Goal: Task Accomplishment & Management: Use online tool/utility

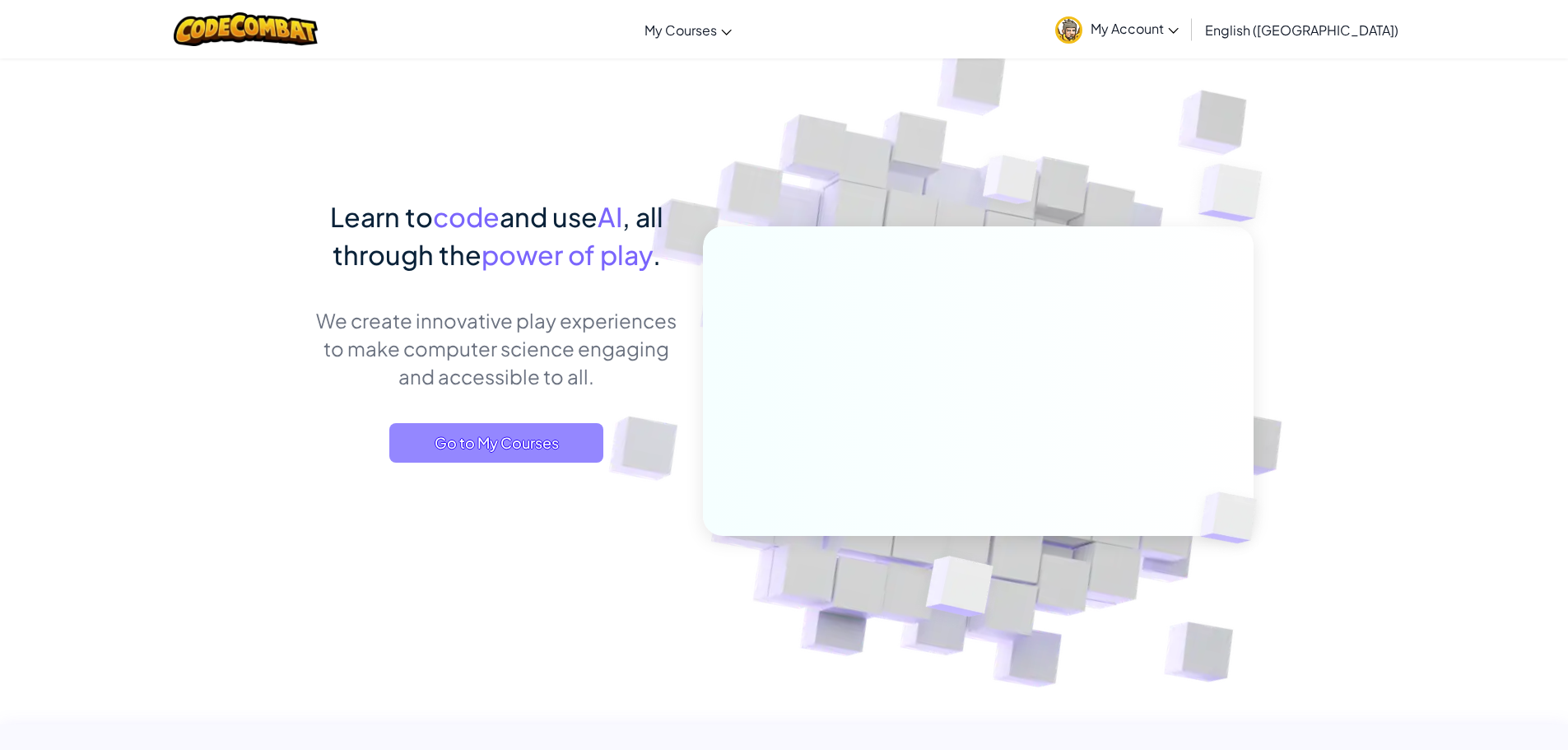
click at [499, 458] on span "Go to My Courses" at bounding box center [496, 443] width 214 height 40
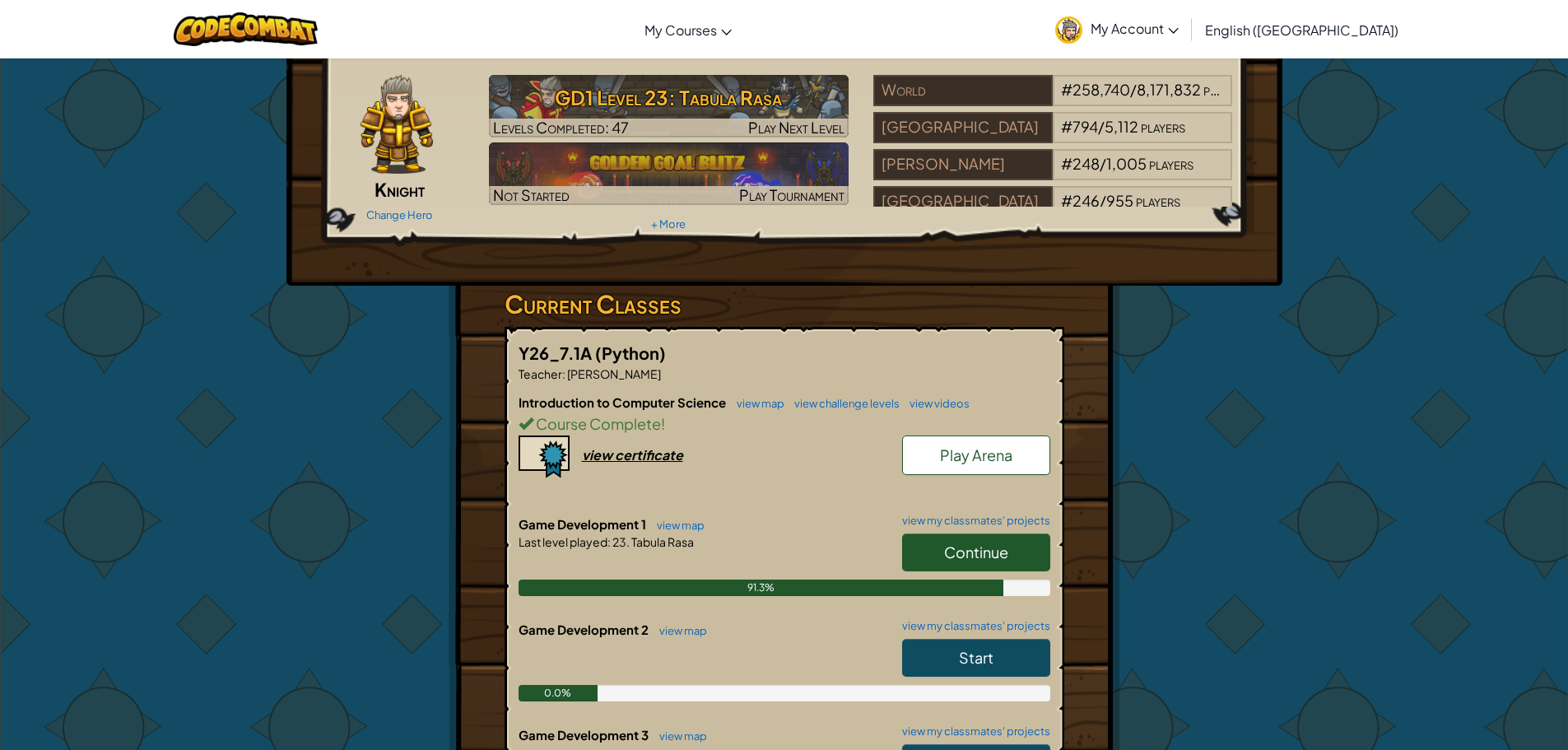
scroll to position [165, 0]
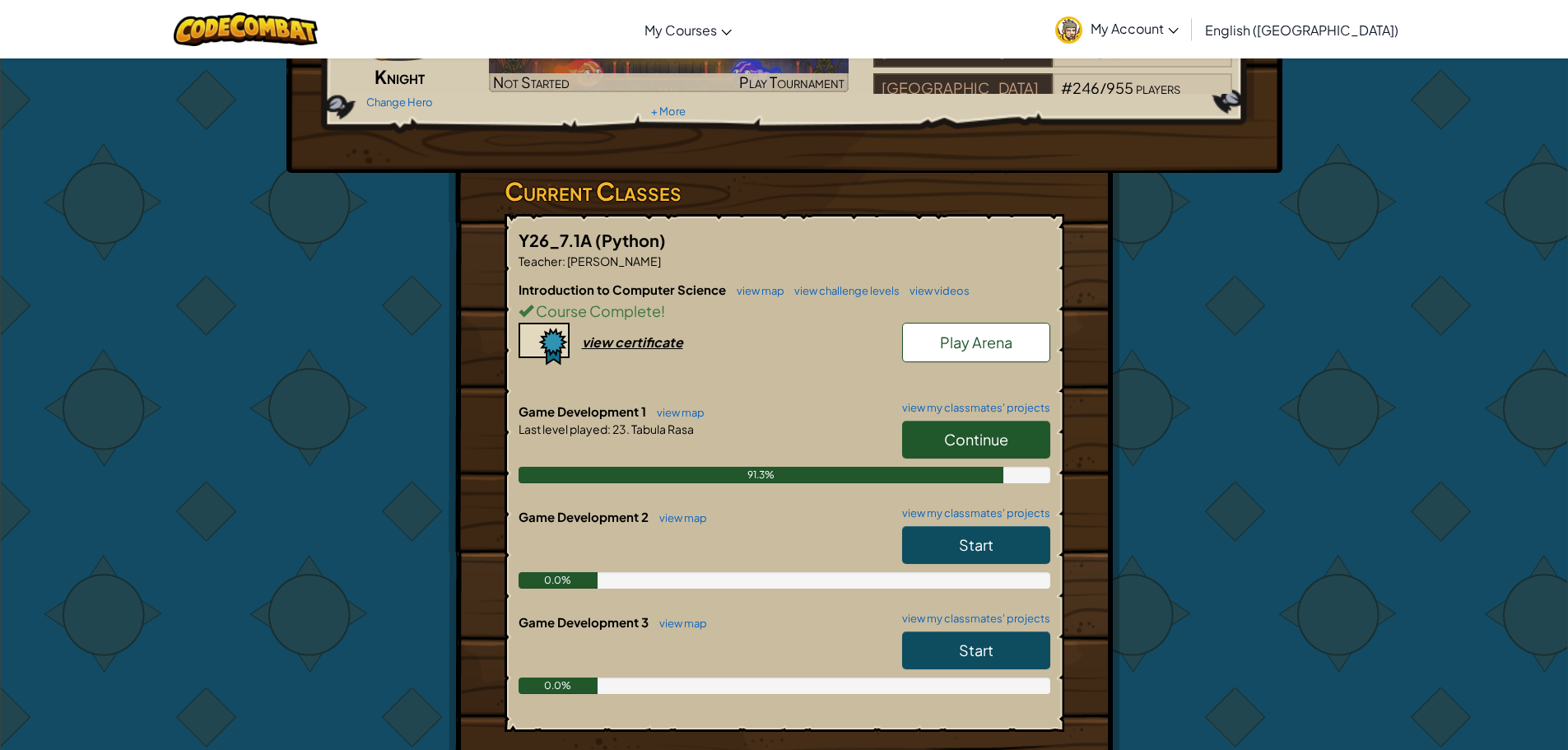
click at [964, 446] on span "Continue" at bounding box center [977, 439] width 65 height 19
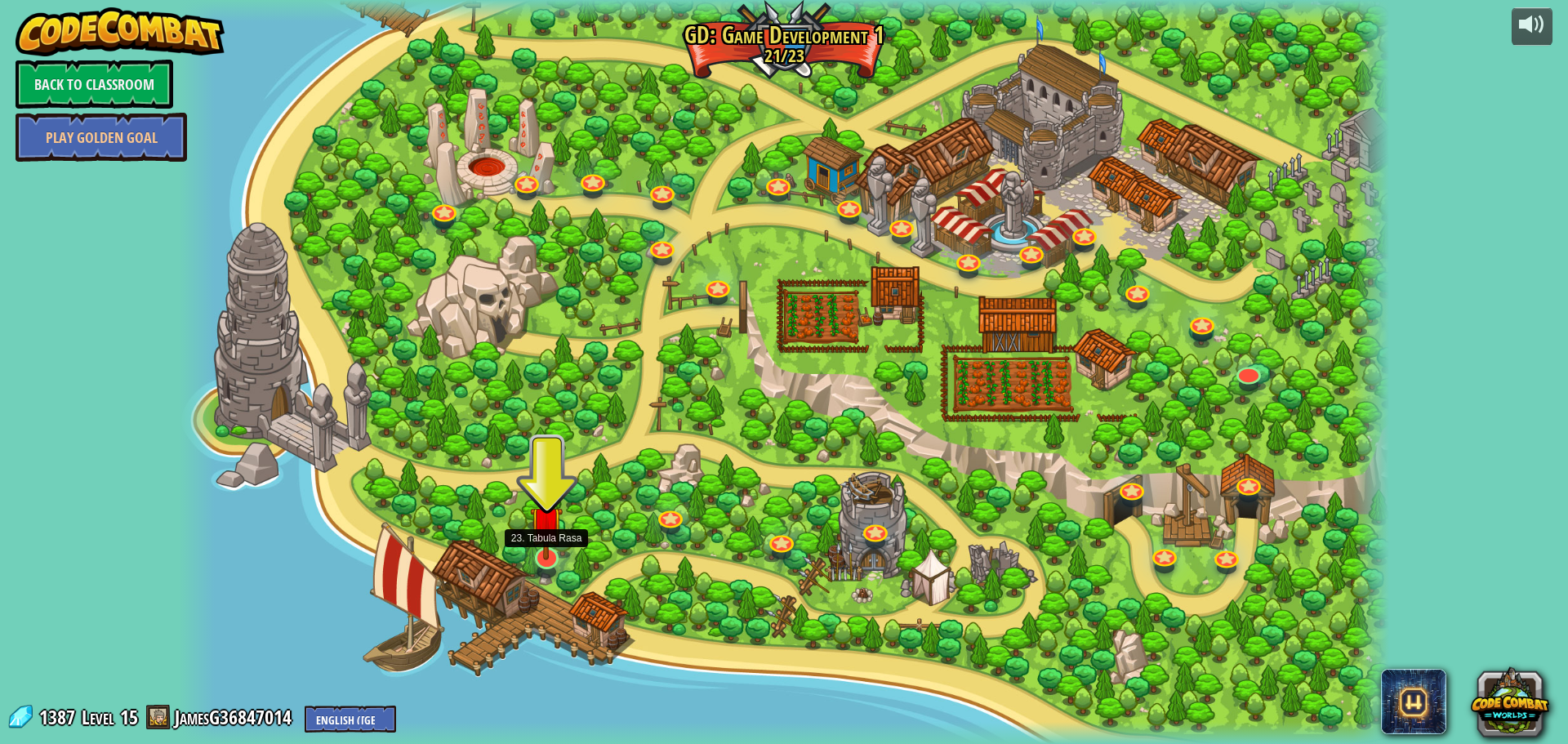
click at [542, 552] on img at bounding box center [546, 523] width 33 height 75
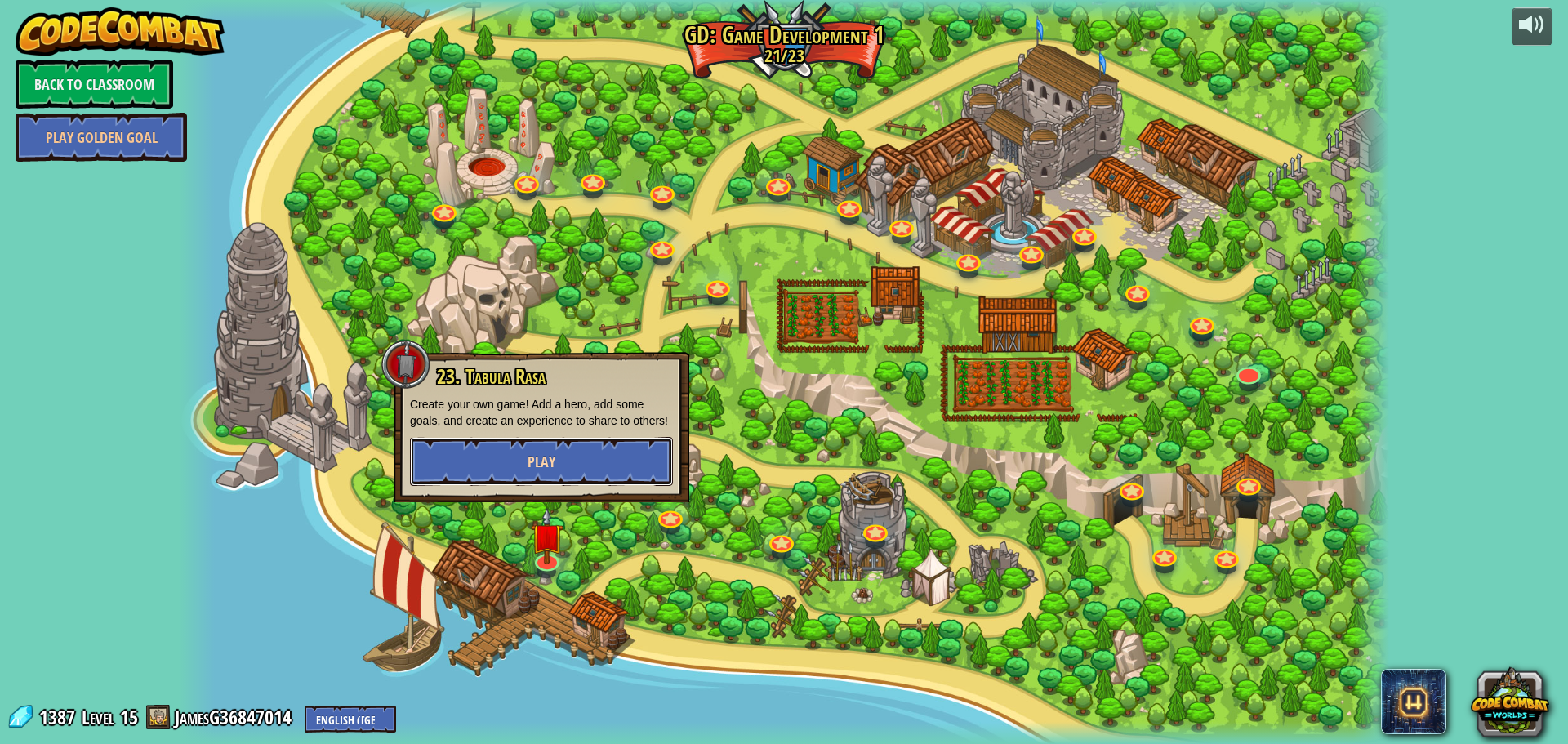
click at [567, 460] on button "Play" at bounding box center [541, 462] width 263 height 49
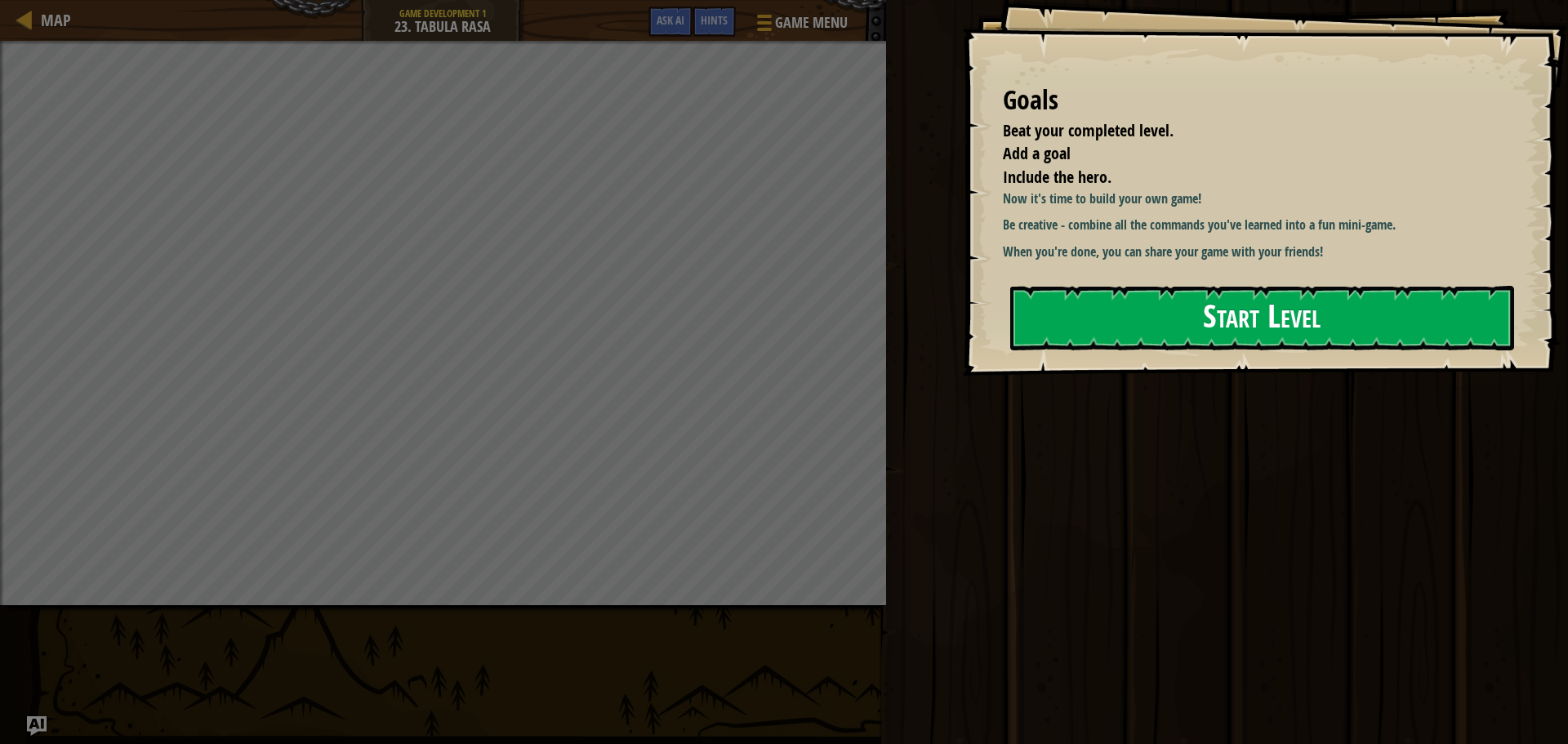
click at [1090, 329] on button "Start Level" at bounding box center [1262, 318] width 504 height 65
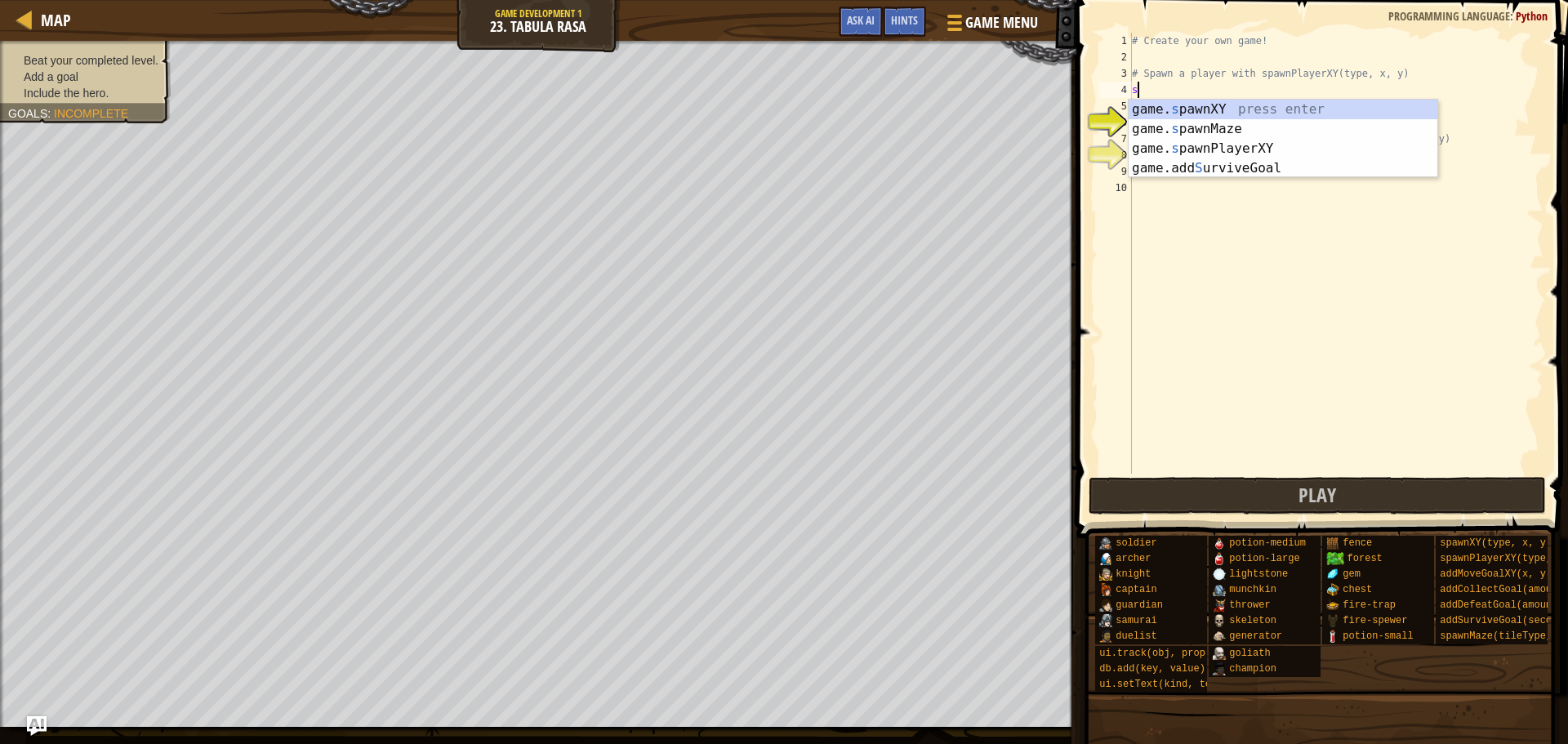
scroll to position [7, 0]
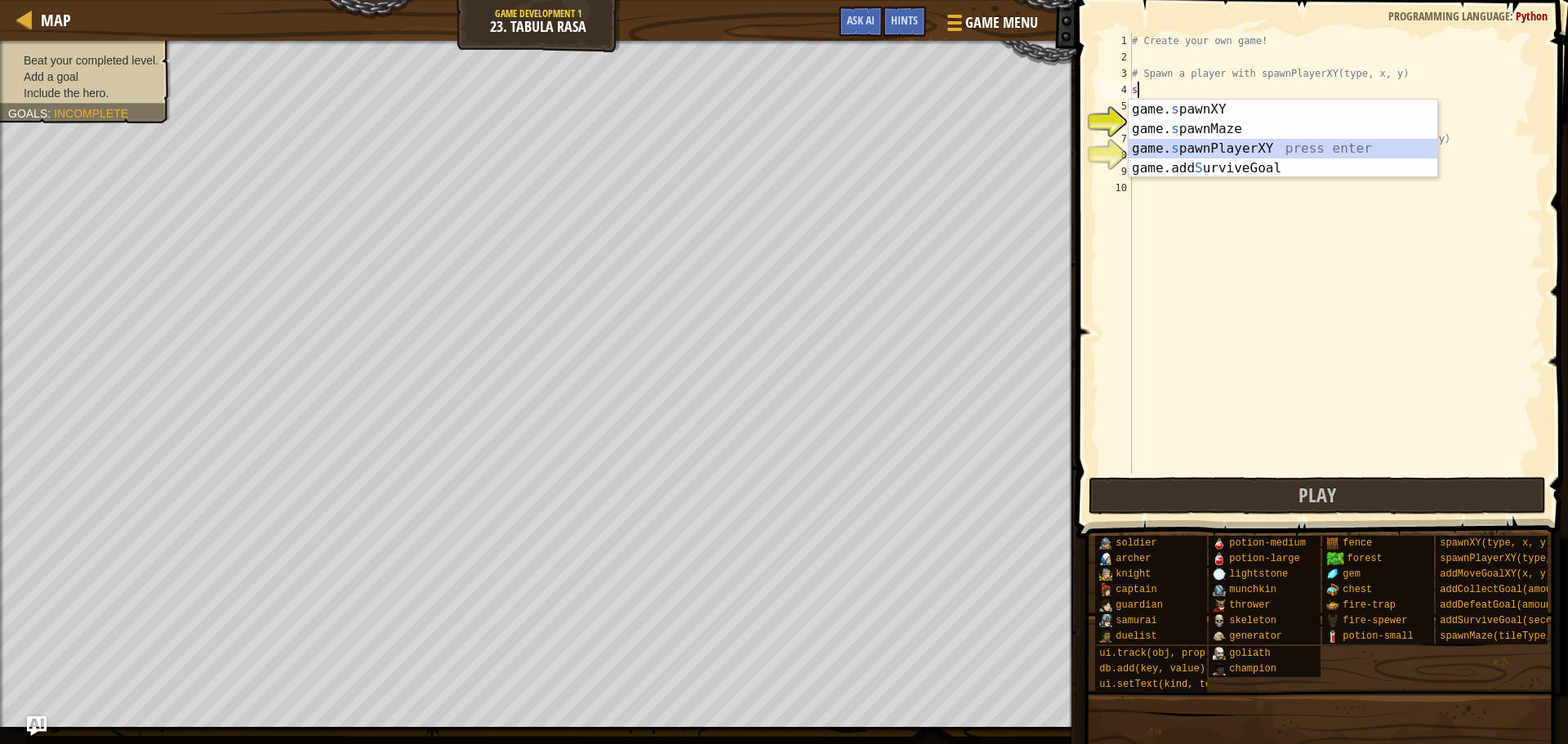
click at [1212, 151] on div "game. s pawnXY press enter game. s pawnMaze press enter game. s pawnPlayerXY pr…" at bounding box center [1283, 158] width 308 height 118
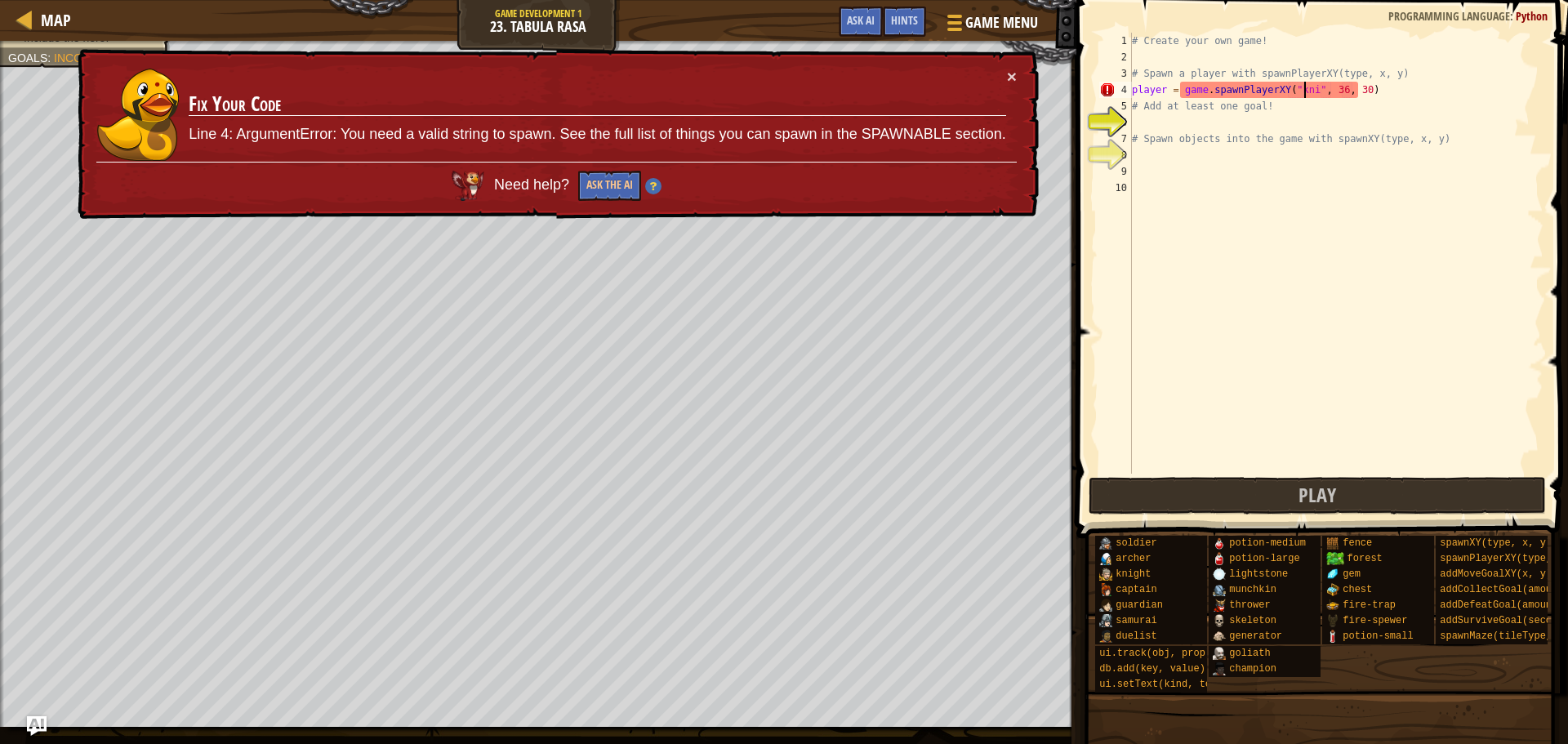
type textarea "player = game.spawnPlayerXY("knight", 36, 30)"
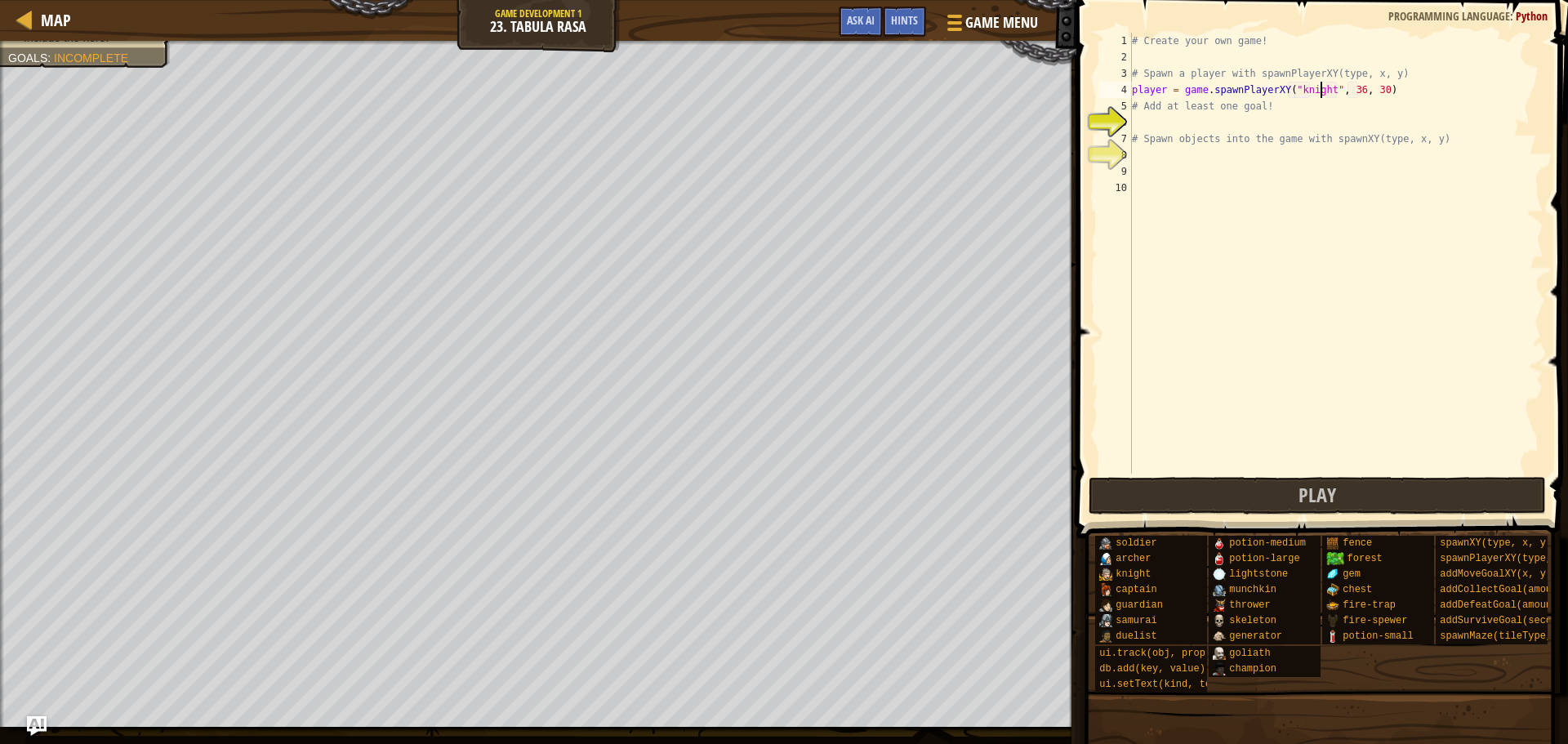
scroll to position [7, 16]
click at [1202, 125] on div "# Create your own game! # Spawn a player with spawnPlayerXY(type, x, y) player …" at bounding box center [1336, 270] width 414 height 474
type textarea "s"
type textarea "d"
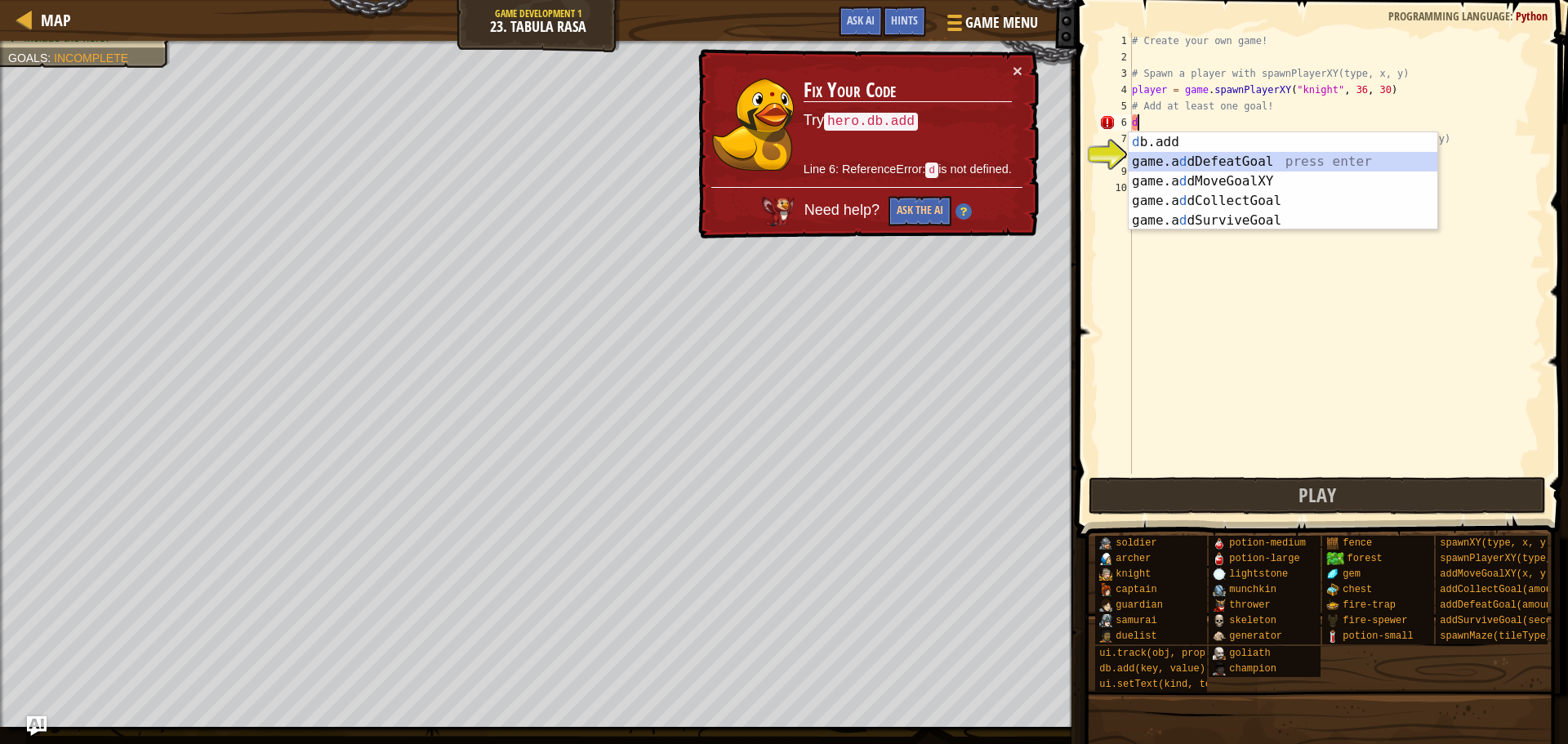
click at [1204, 155] on div "d b.add press enter game.a d dDefeatGoal press enter game.a d dMoveGoalXY press…" at bounding box center [1283, 201] width 308 height 137
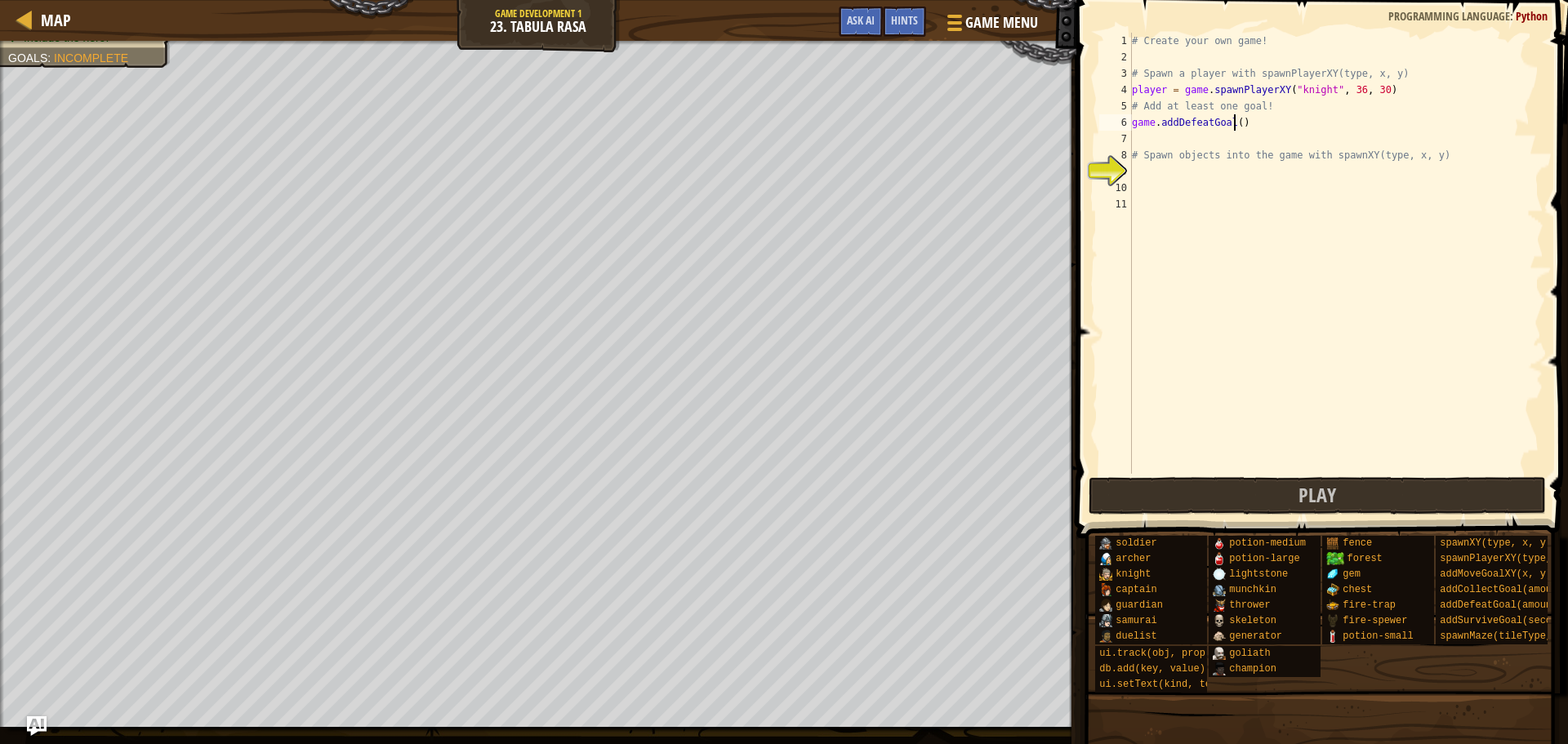
click at [1235, 128] on div "# Create your own game! # Spawn a player with spawnPlayerXY(type, x, y) player …" at bounding box center [1336, 270] width 414 height 474
type textarea "game.addDefeatGoal(7)"
click at [1160, 175] on div "# Create your own game! # Spawn a player with spawnPlayerXY(type, x, y) player …" at bounding box center [1336, 270] width 414 height 474
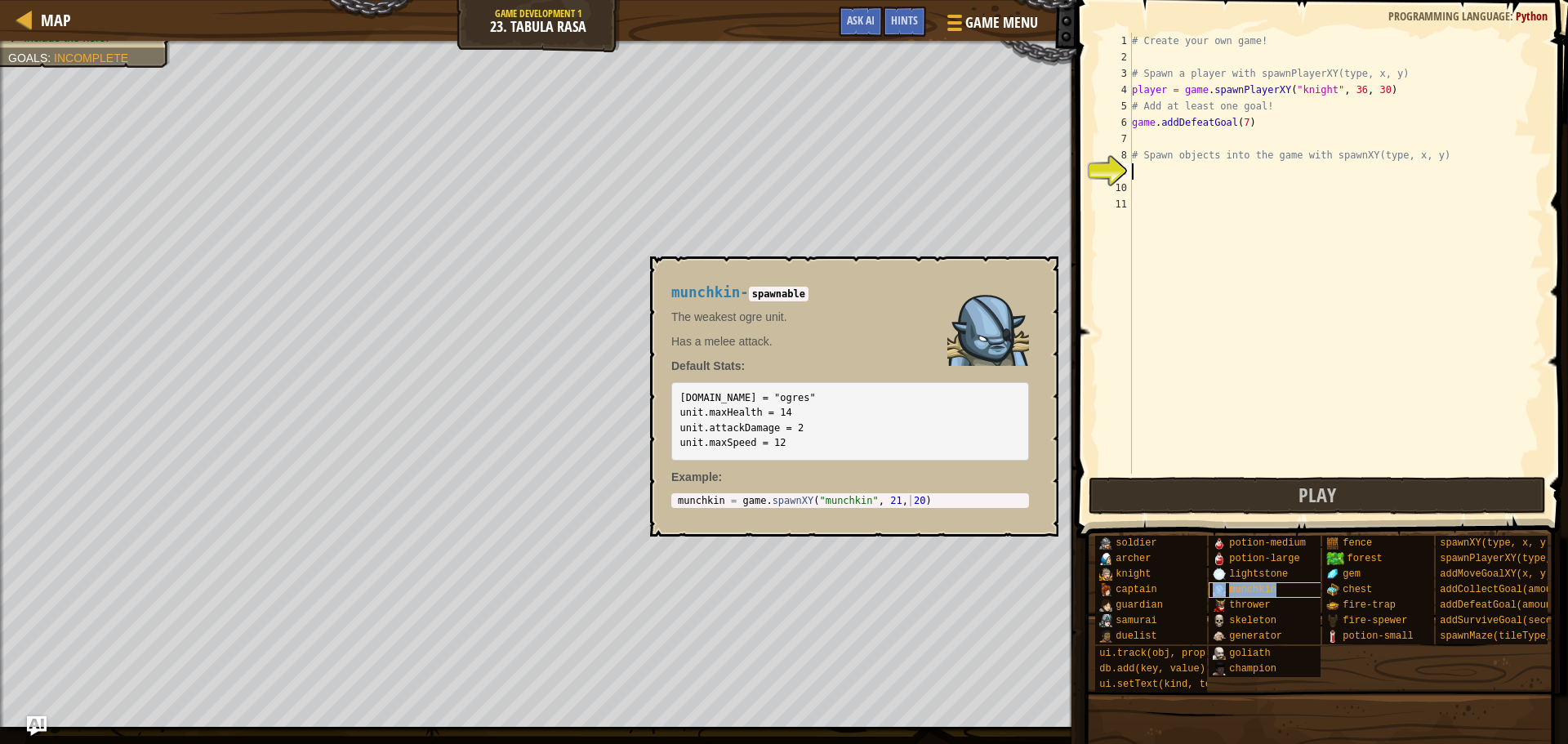
click at [1279, 590] on div "munchkin" at bounding box center [1286, 589] width 156 height 16
type textarea "munchkin"
click at [1316, 639] on div "generator" at bounding box center [1286, 636] width 156 height 16
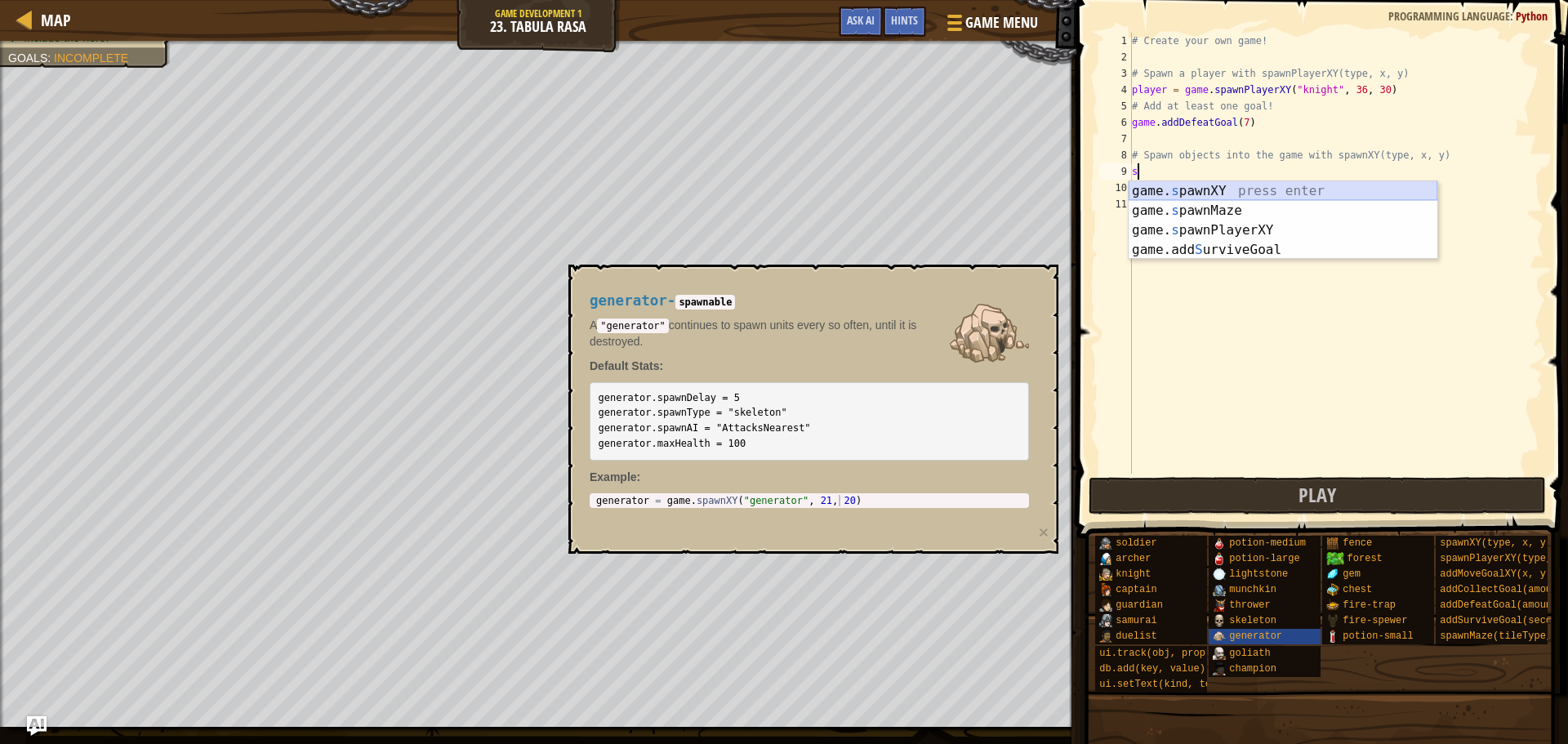
click at [1232, 189] on div "game. s pawnXY press enter game. s pawnMaze press enter game. s pawnPlayerXY pr…" at bounding box center [1283, 240] width 308 height 118
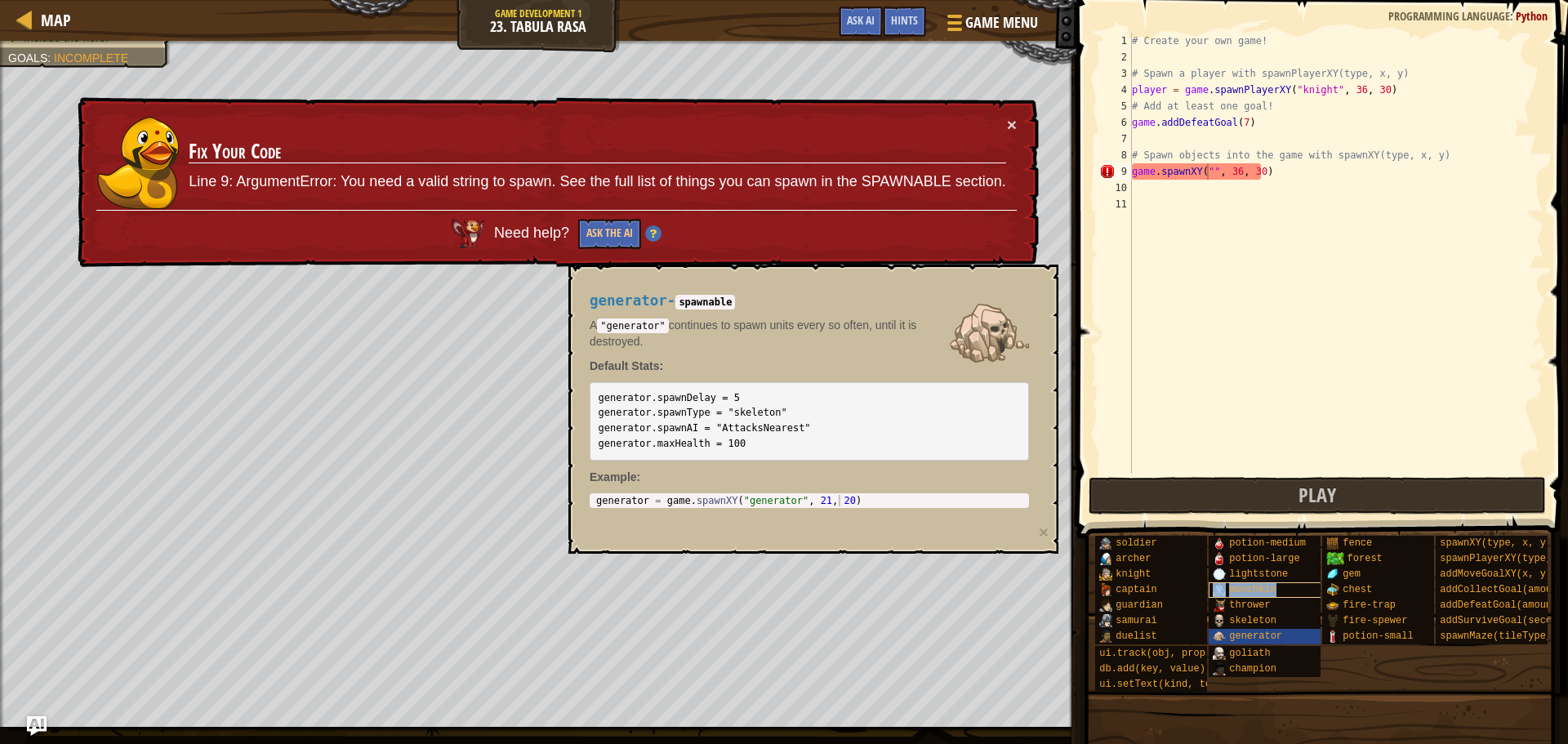
type textarea "game.spawnXY("munchkin", 36, 30)"
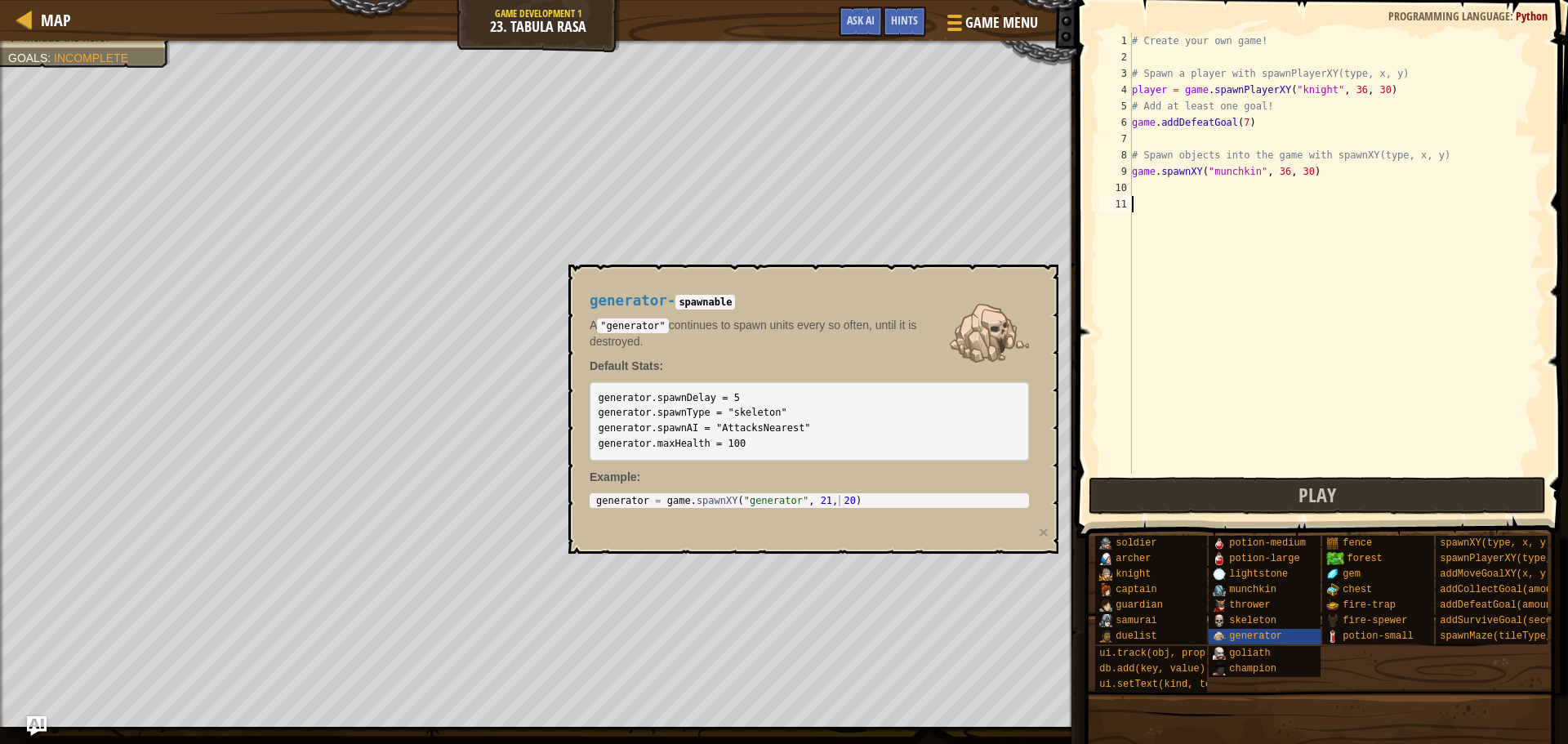
click at [1262, 307] on div "# Create your own game! # Spawn a player with spawnPlayerXY(type, x, y) player …" at bounding box center [1336, 270] width 414 height 474
